Goal: Navigation & Orientation: Understand site structure

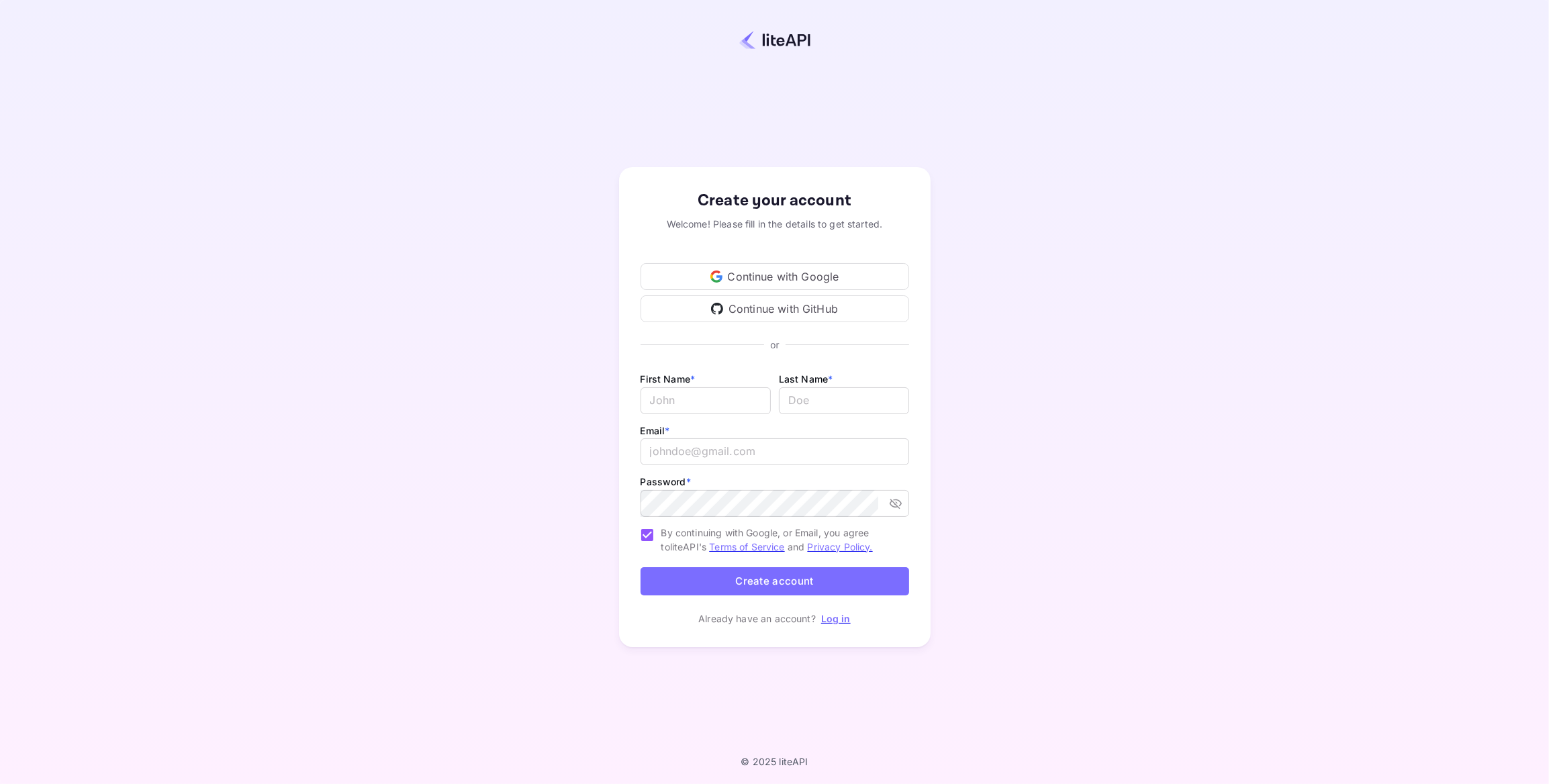
click at [796, 279] on div "Continue with Google" at bounding box center [774, 277] width 269 height 27
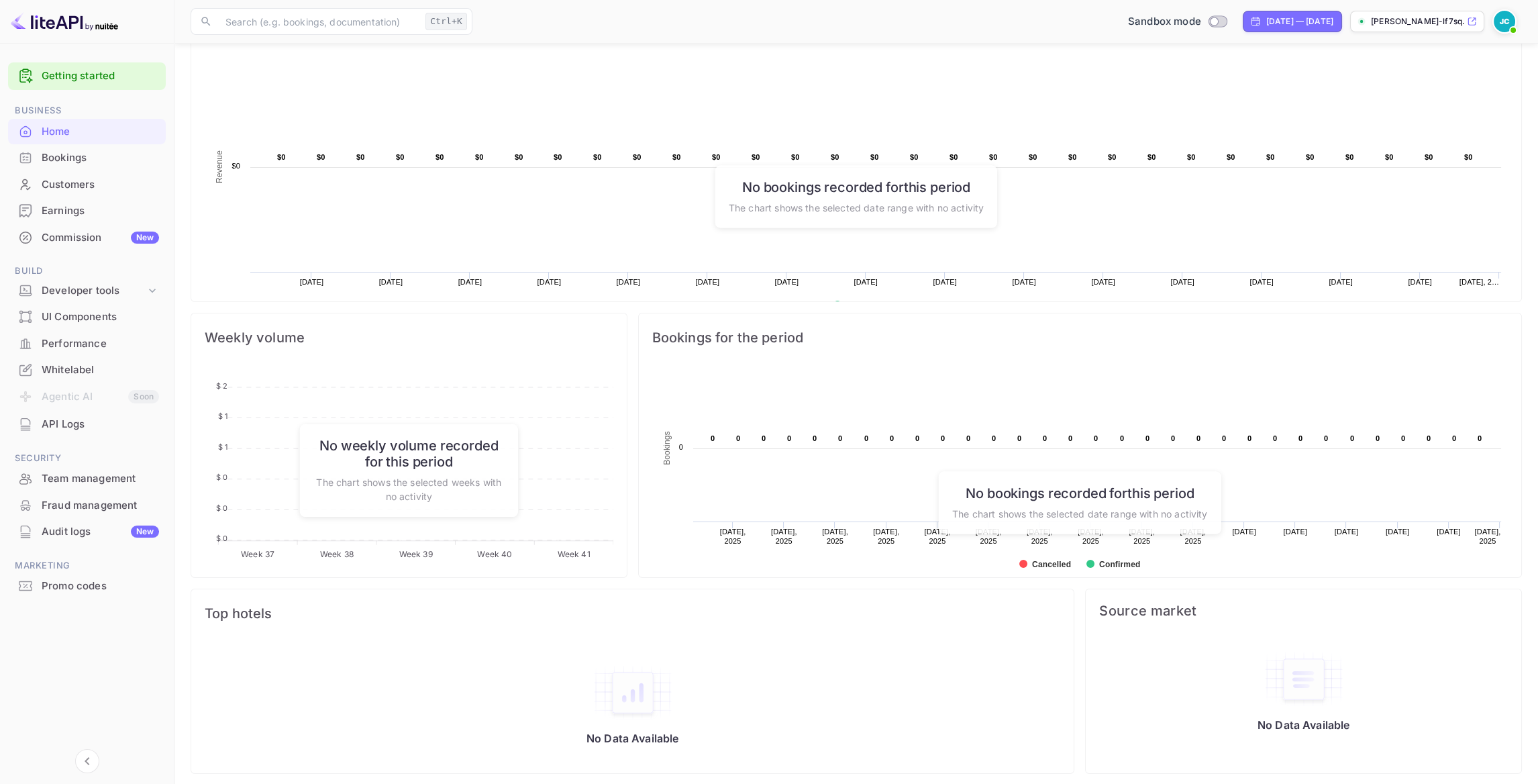
scroll to position [386, 0]
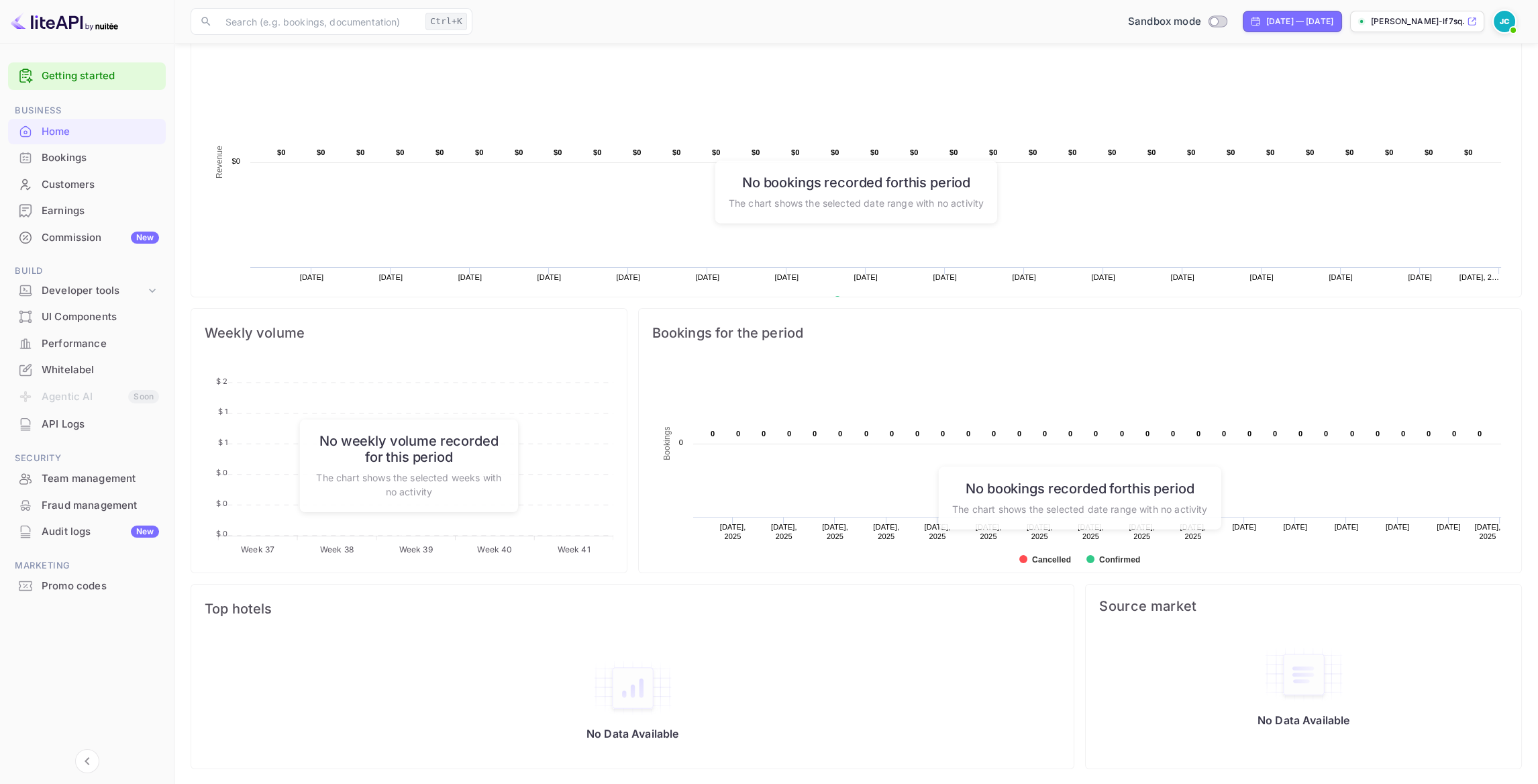
click at [82, 72] on link "Getting started" at bounding box center [101, 76] width 117 height 15
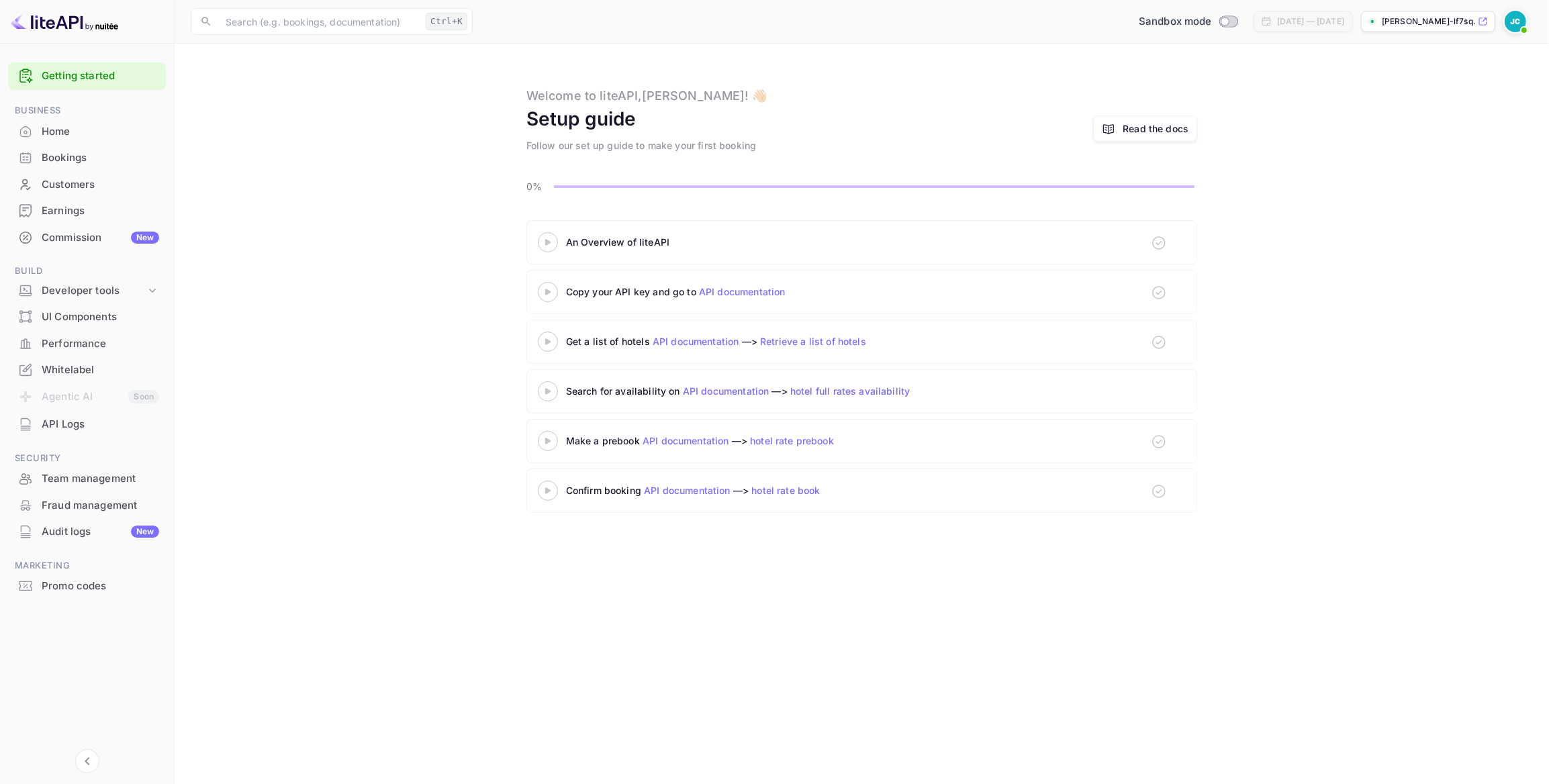
click at [59, 136] on div "Home" at bounding box center [101, 132] width 118 height 15
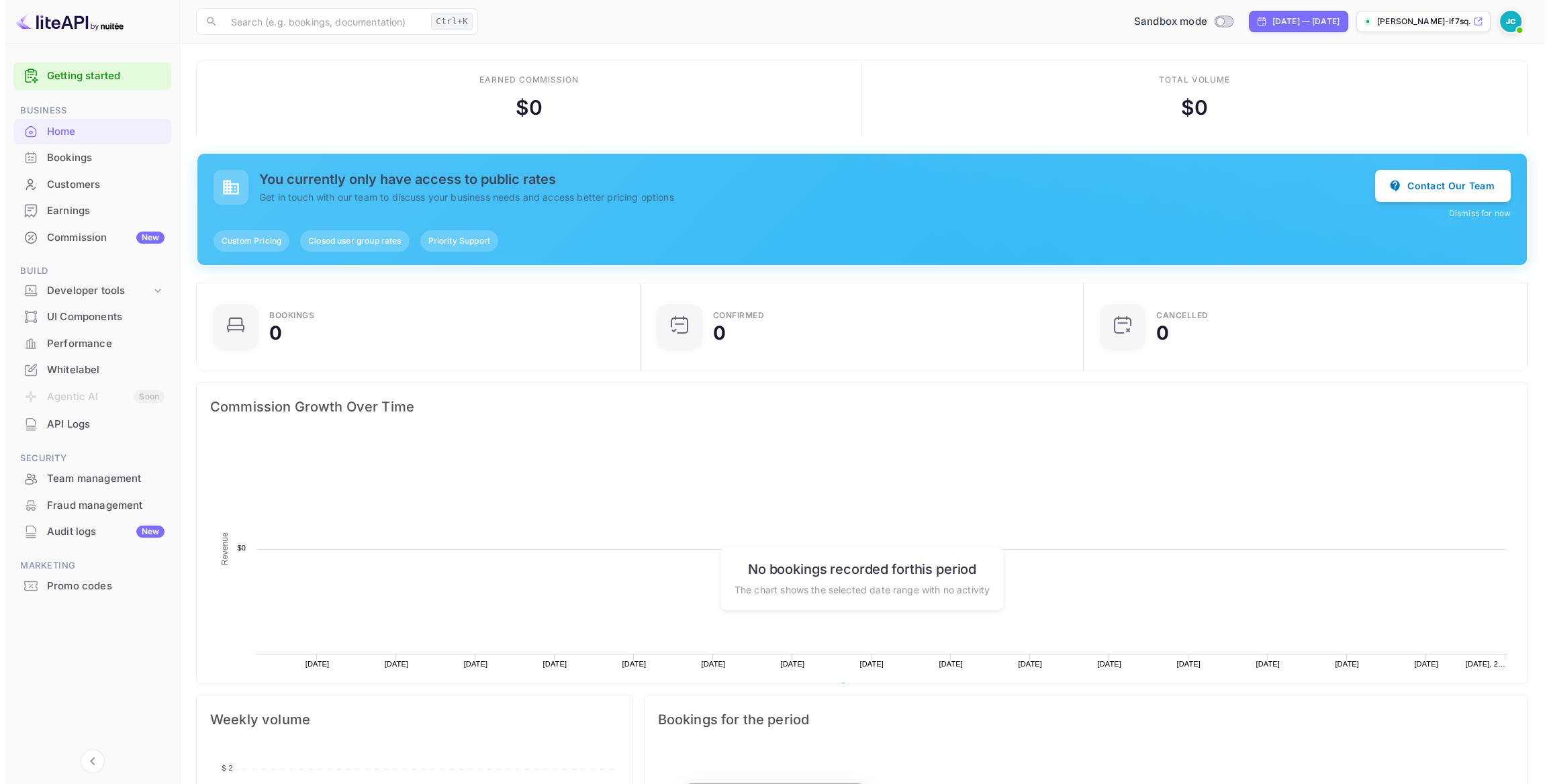
scroll to position [207, 425]
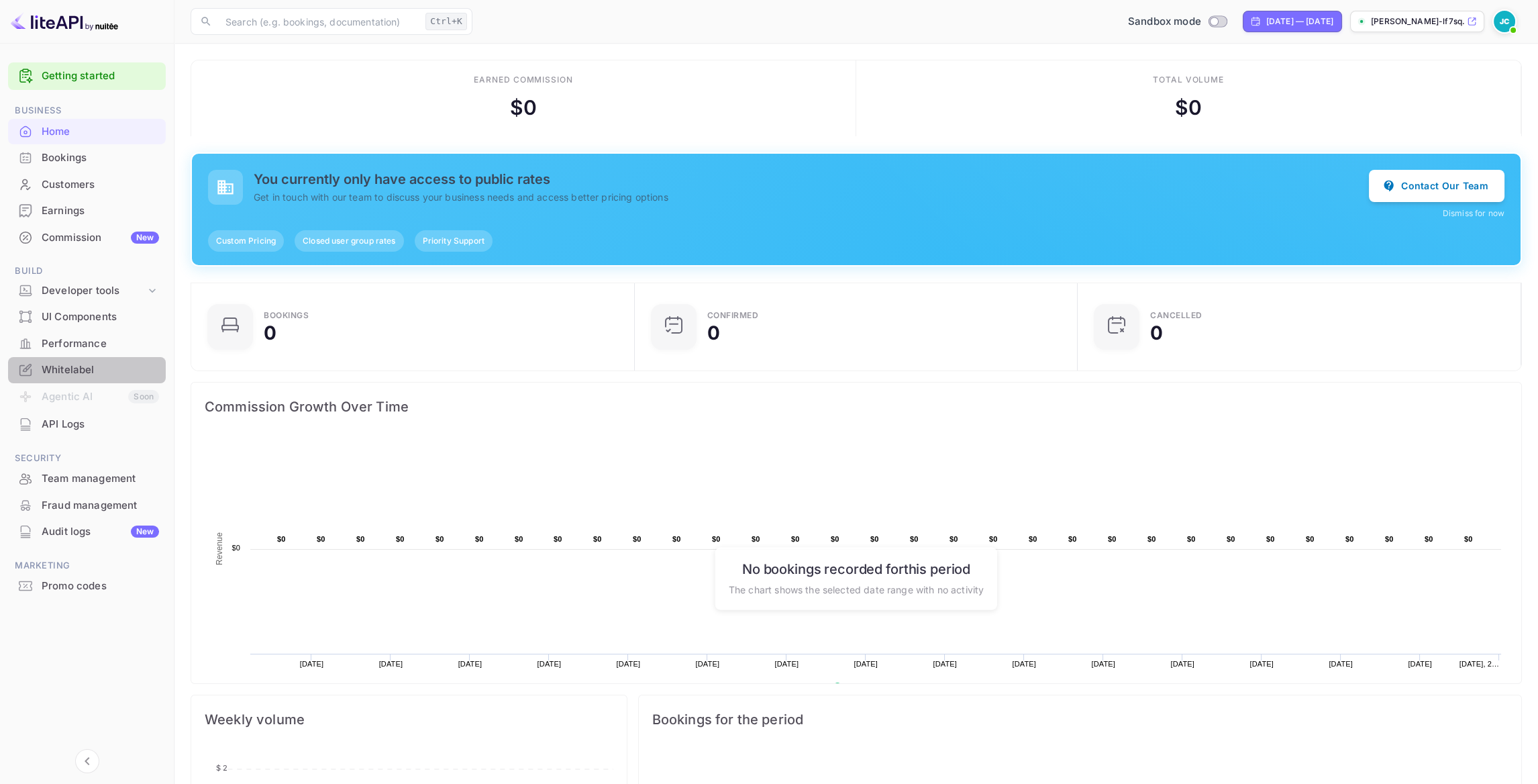
click at [41, 381] on div "Whitelabel" at bounding box center [86, 369] width 158 height 26
